Goal: Navigation & Orientation: Find specific page/section

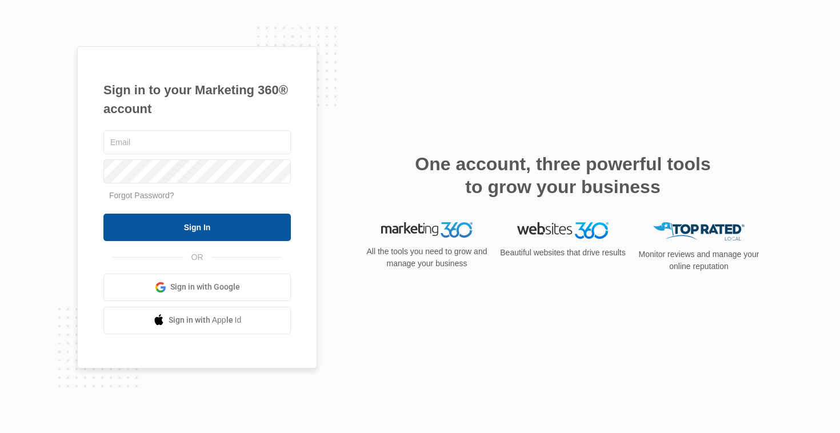
type input "[PERSON_NAME][EMAIL_ADDRESS][DOMAIN_NAME]"
click at [242, 230] on input "Sign In" at bounding box center [196, 227] width 187 height 27
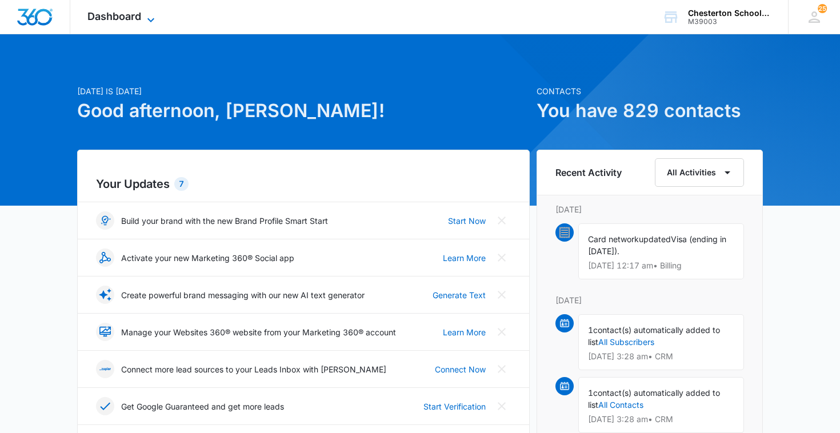
click at [133, 15] on span "Dashboard" at bounding box center [114, 16] width 54 height 12
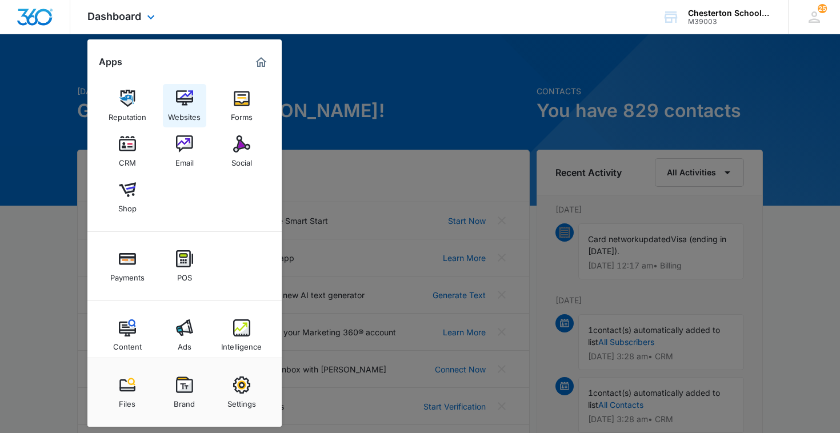
click at [191, 102] on img at bounding box center [184, 98] width 17 height 17
